Goal: Information Seeking & Learning: Learn about a topic

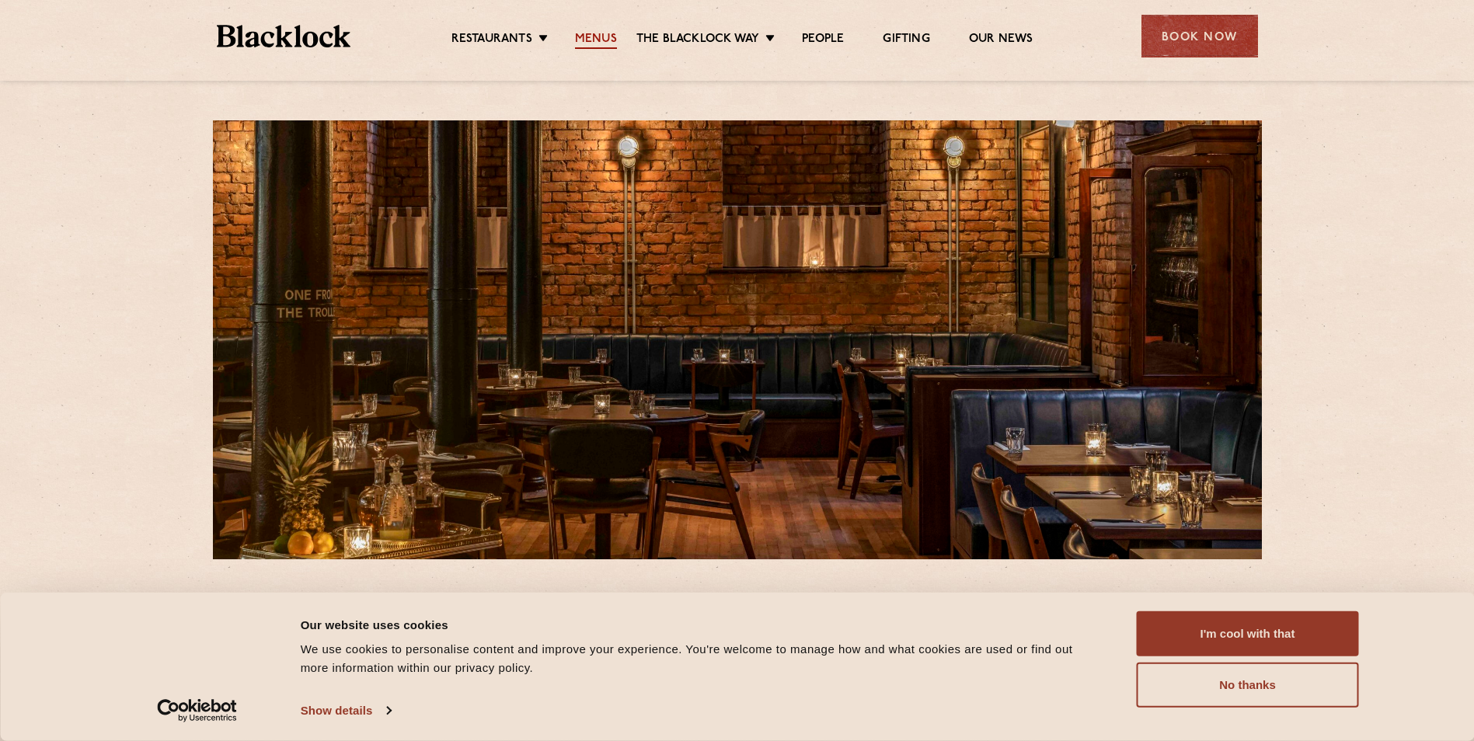
click at [601, 34] on link "Menus" at bounding box center [596, 40] width 42 height 17
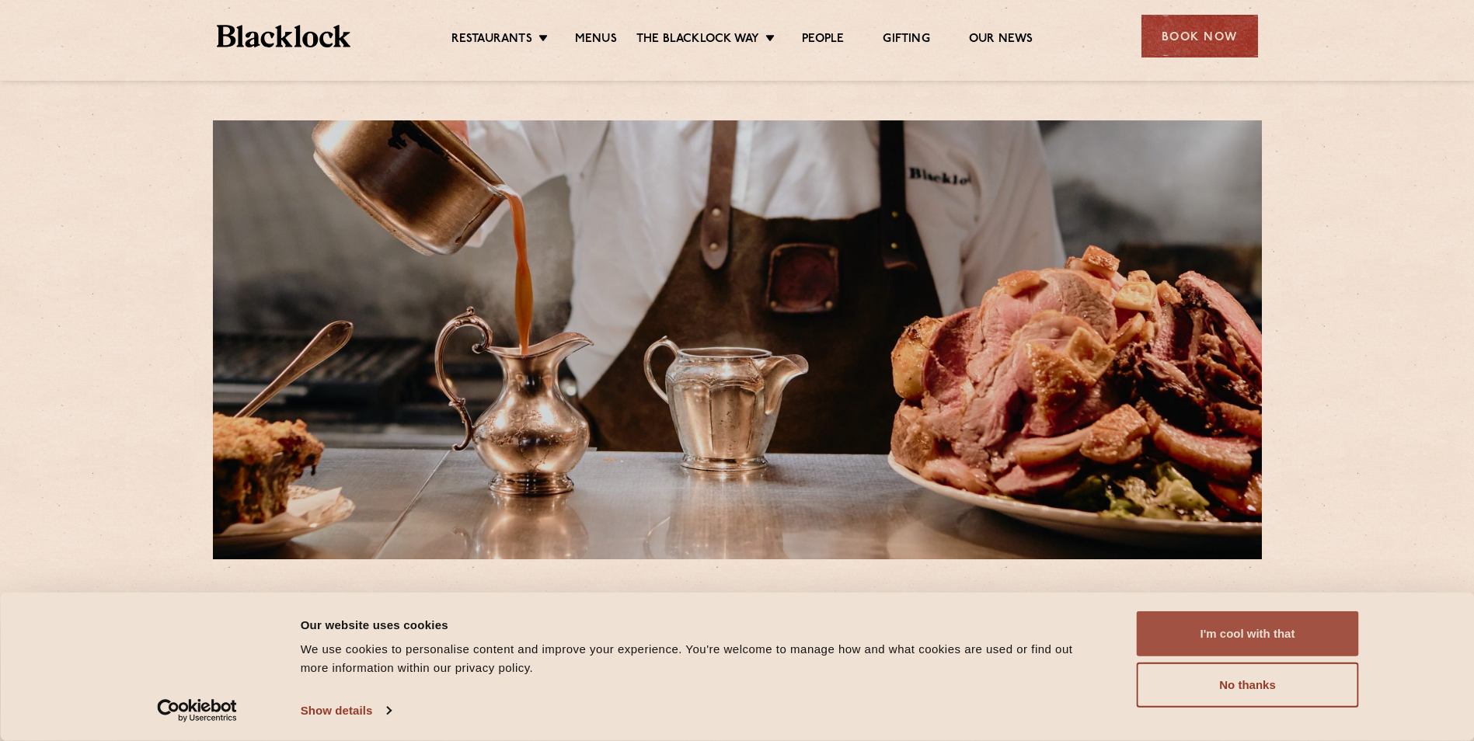
click at [1277, 618] on button "I'm cool with that" at bounding box center [1248, 633] width 222 height 45
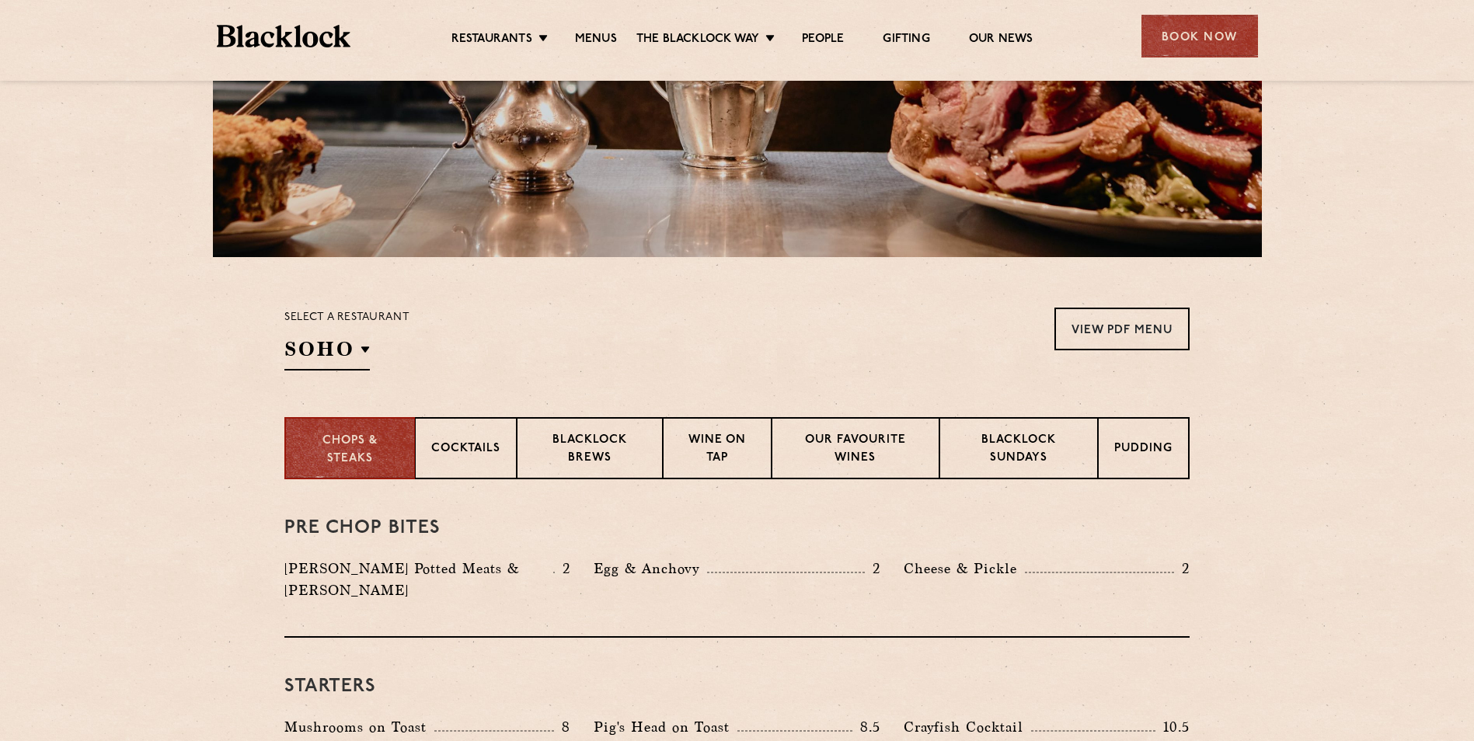
scroll to position [388, 0]
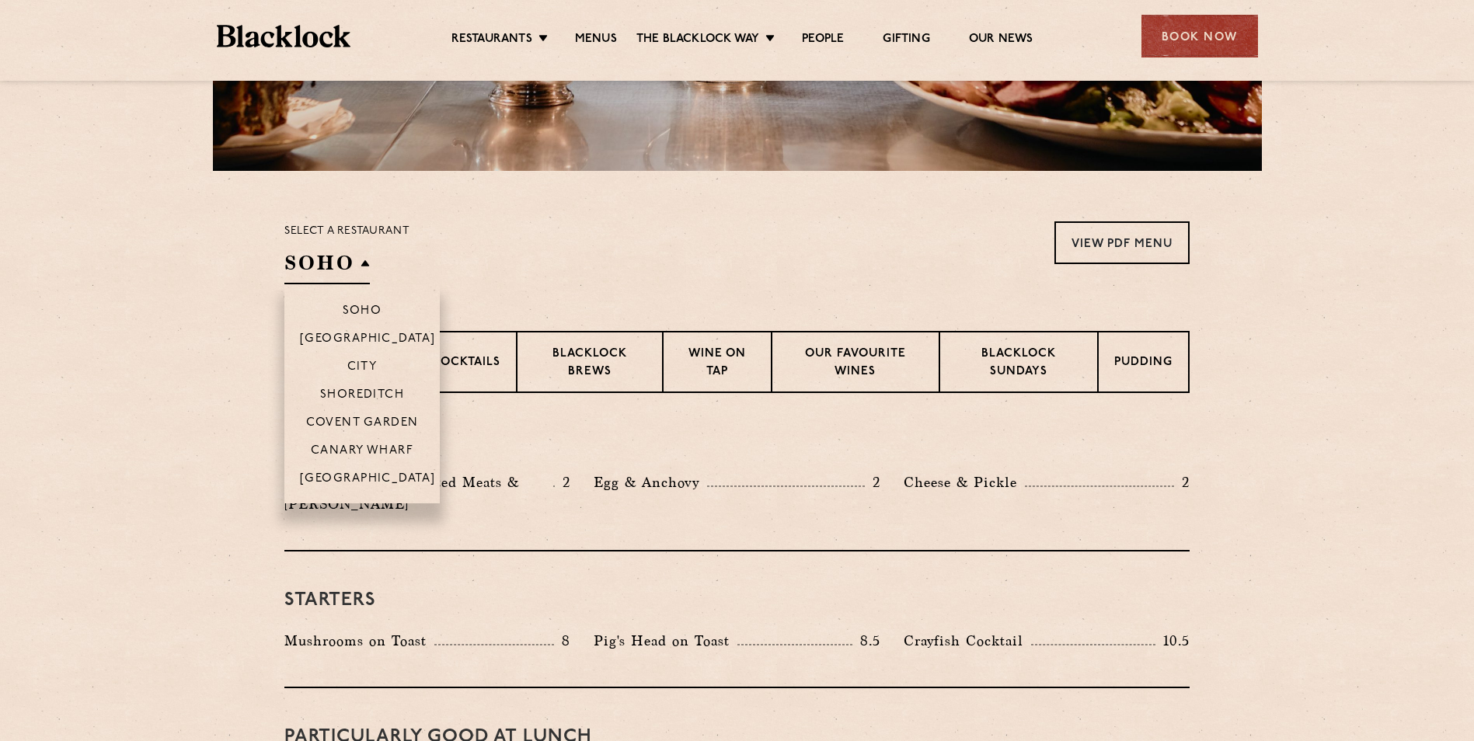
click at [356, 269] on h2 "SOHO" at bounding box center [326, 266] width 85 height 35
click at [364, 471] on li "[GEOGRAPHIC_DATA]" at bounding box center [361, 484] width 155 height 40
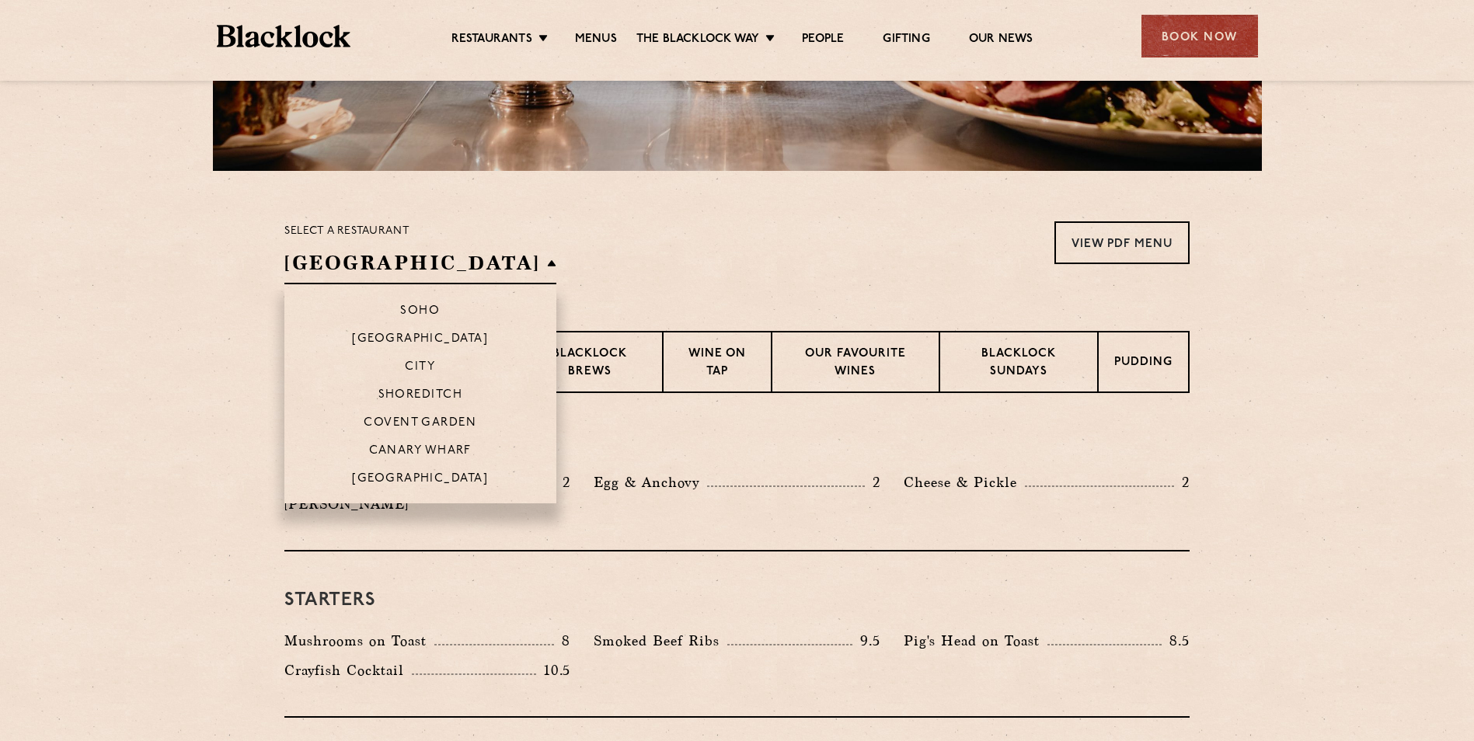
click at [364, 471] on li "[GEOGRAPHIC_DATA]" at bounding box center [420, 484] width 272 height 40
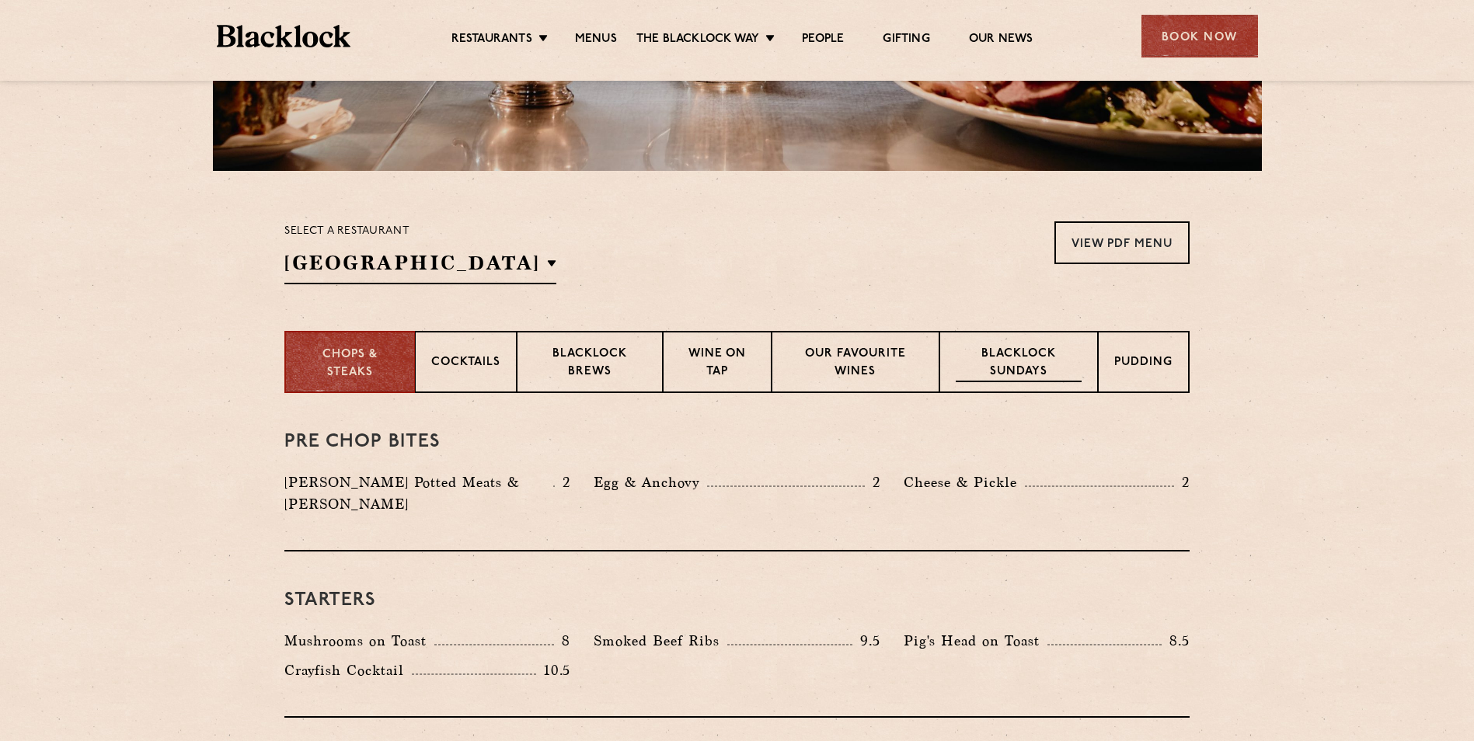
click at [1029, 354] on p "Blacklock Sundays" at bounding box center [1019, 364] width 126 height 37
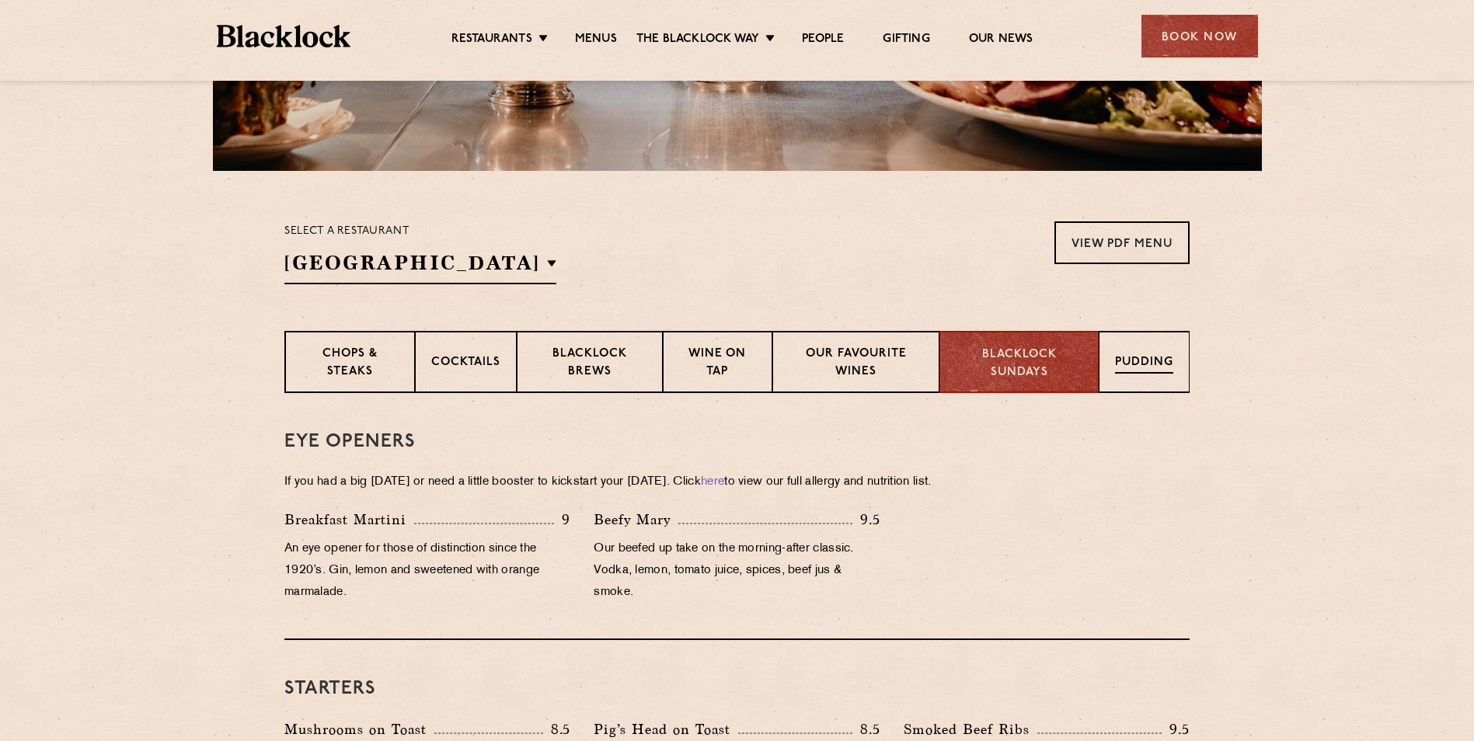
click at [1173, 349] on div "Pudding" at bounding box center [1144, 362] width 91 height 62
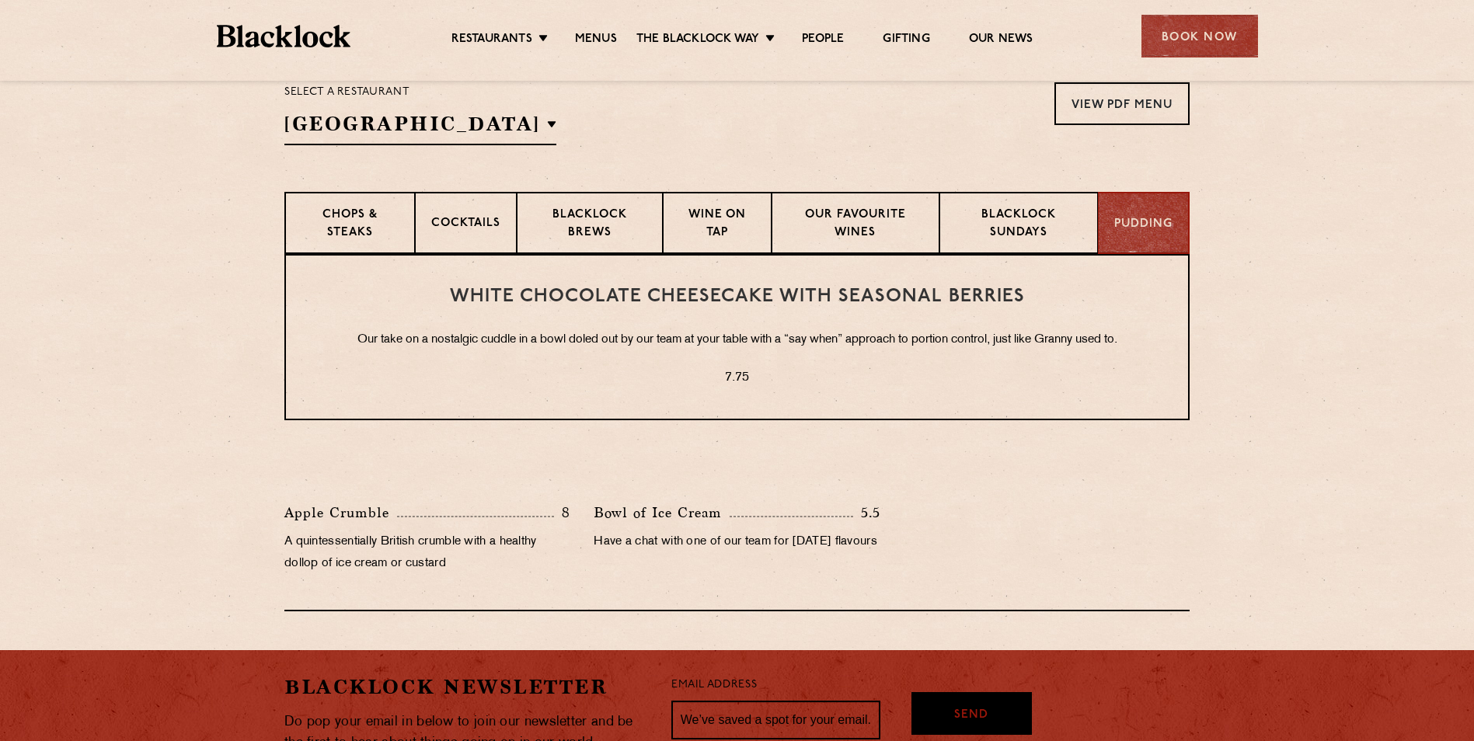
scroll to position [544, 0]
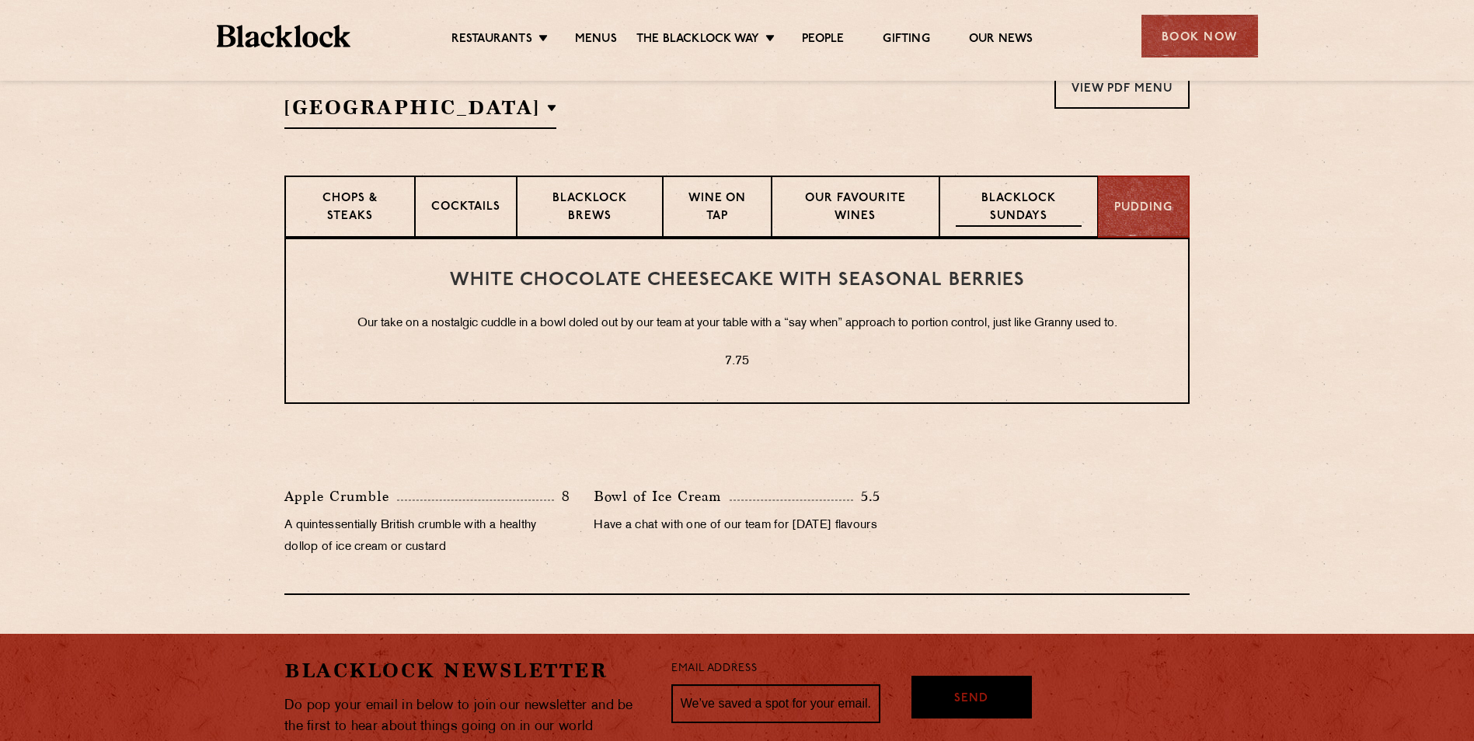
click at [994, 183] on div "Blacklock Sundays" at bounding box center [1018, 207] width 159 height 62
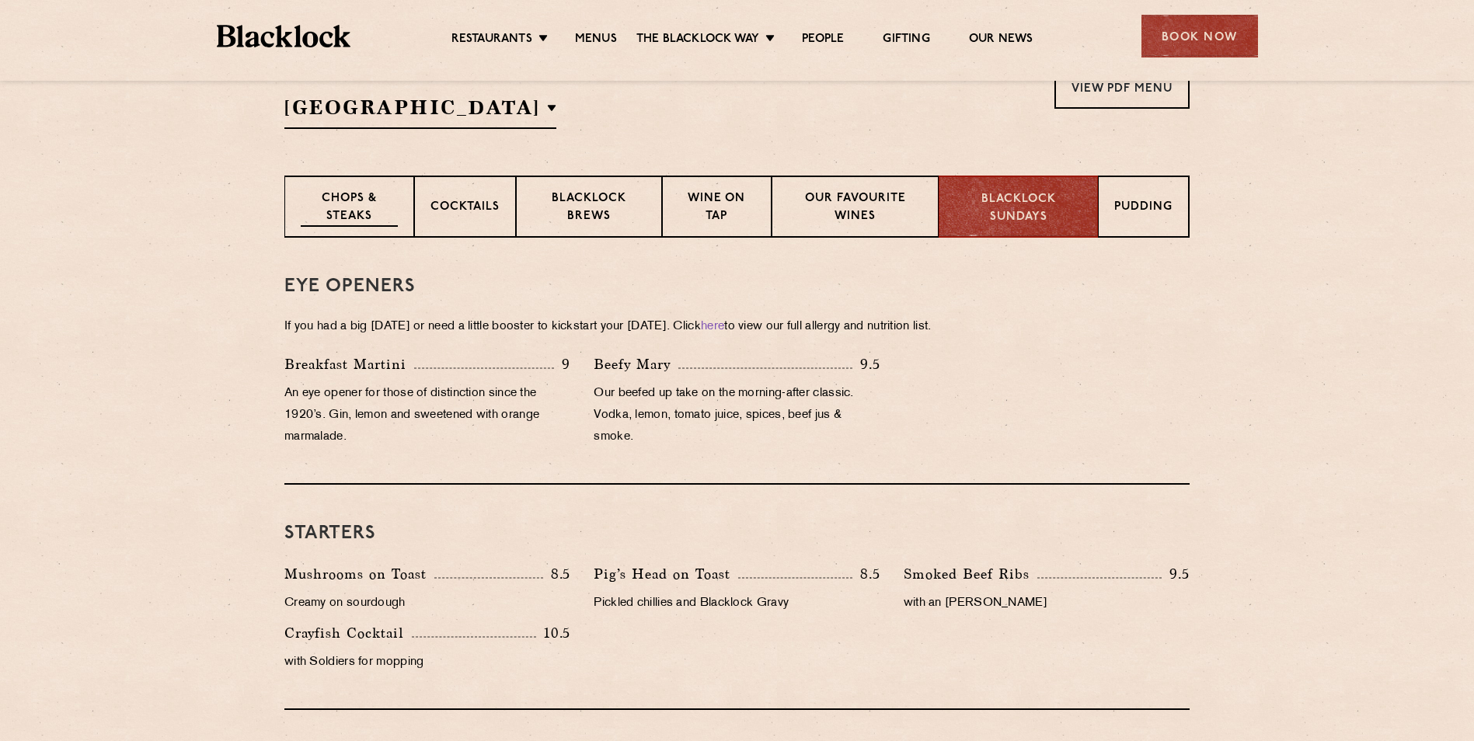
click at [385, 213] on p "Chops & Steaks" at bounding box center [349, 208] width 97 height 37
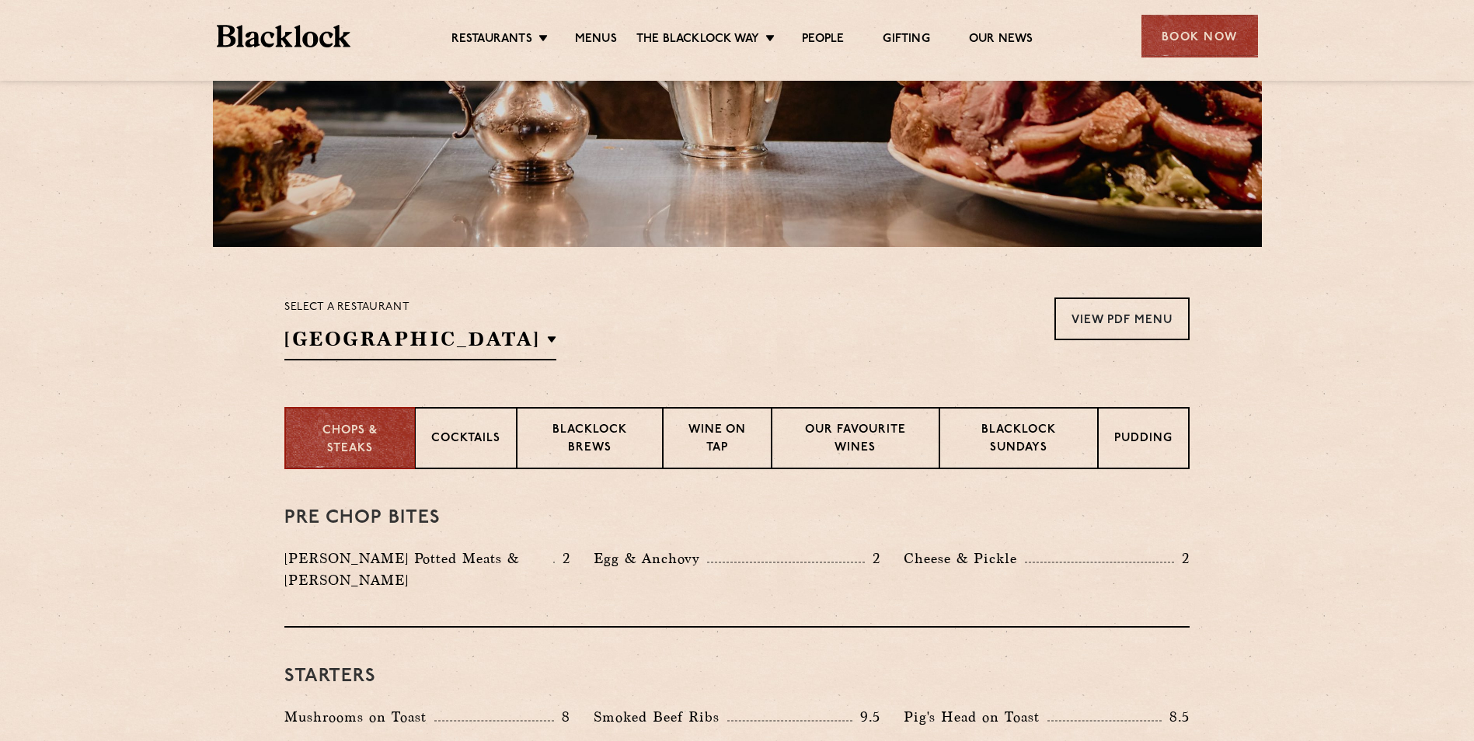
scroll to position [311, 0]
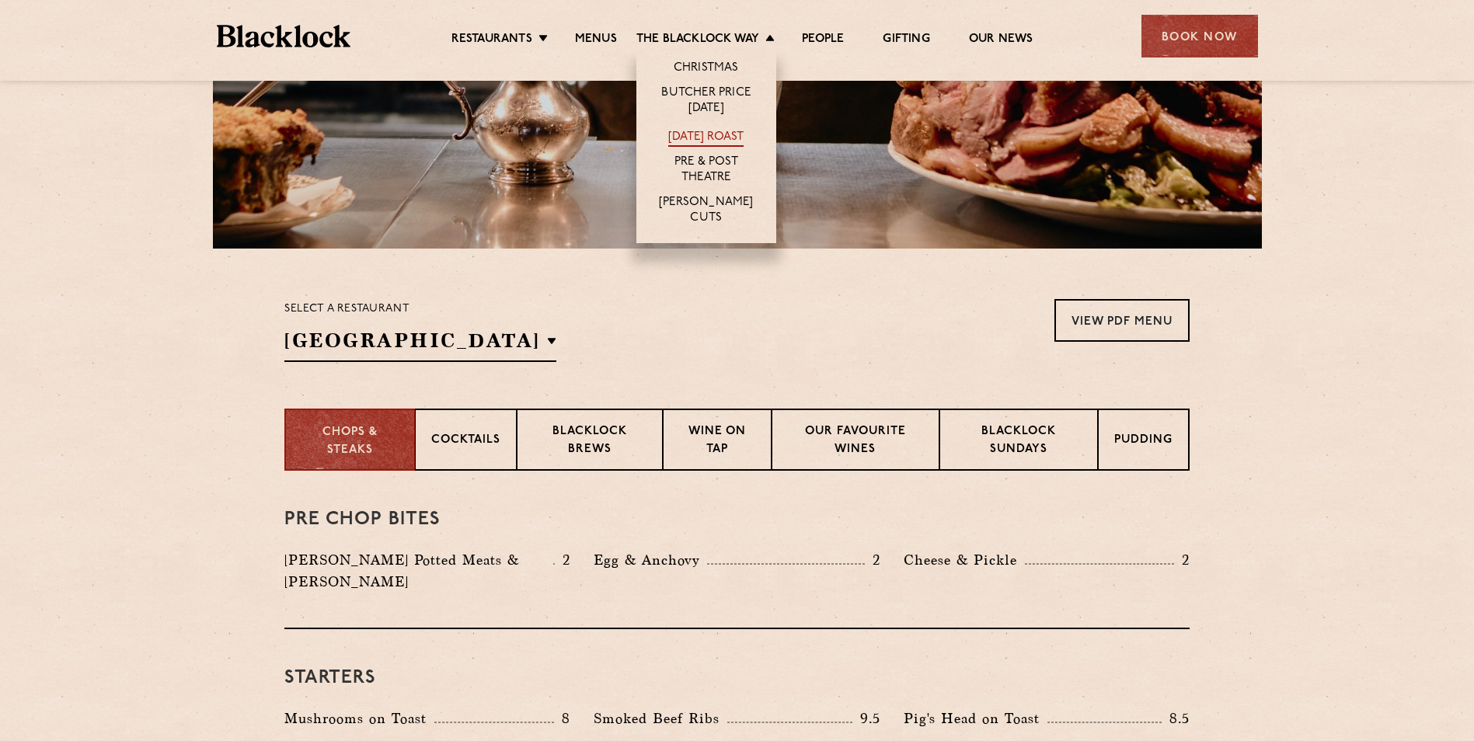
click at [712, 134] on link "[DATE] Roast" at bounding box center [705, 138] width 75 height 17
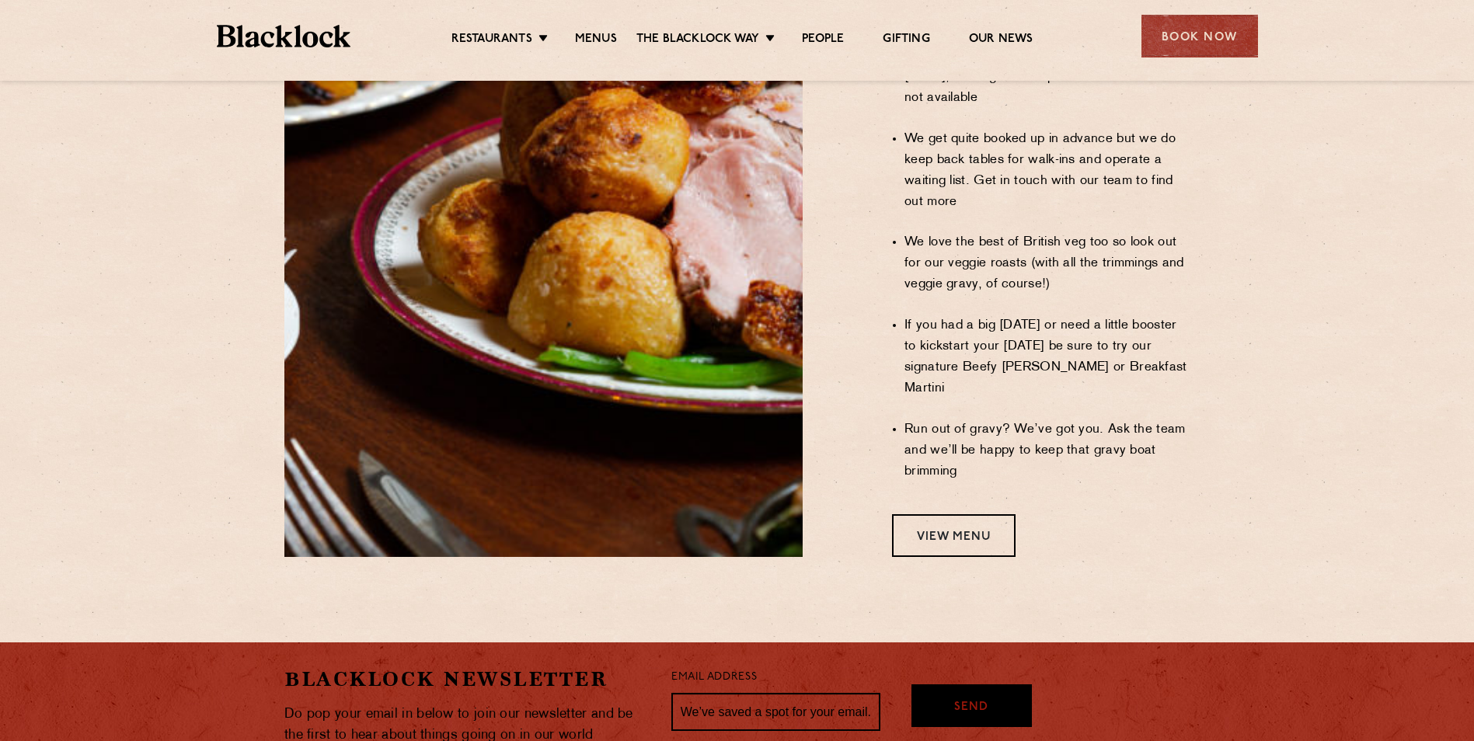
scroll to position [1393, 0]
